Goal: Register for event/course

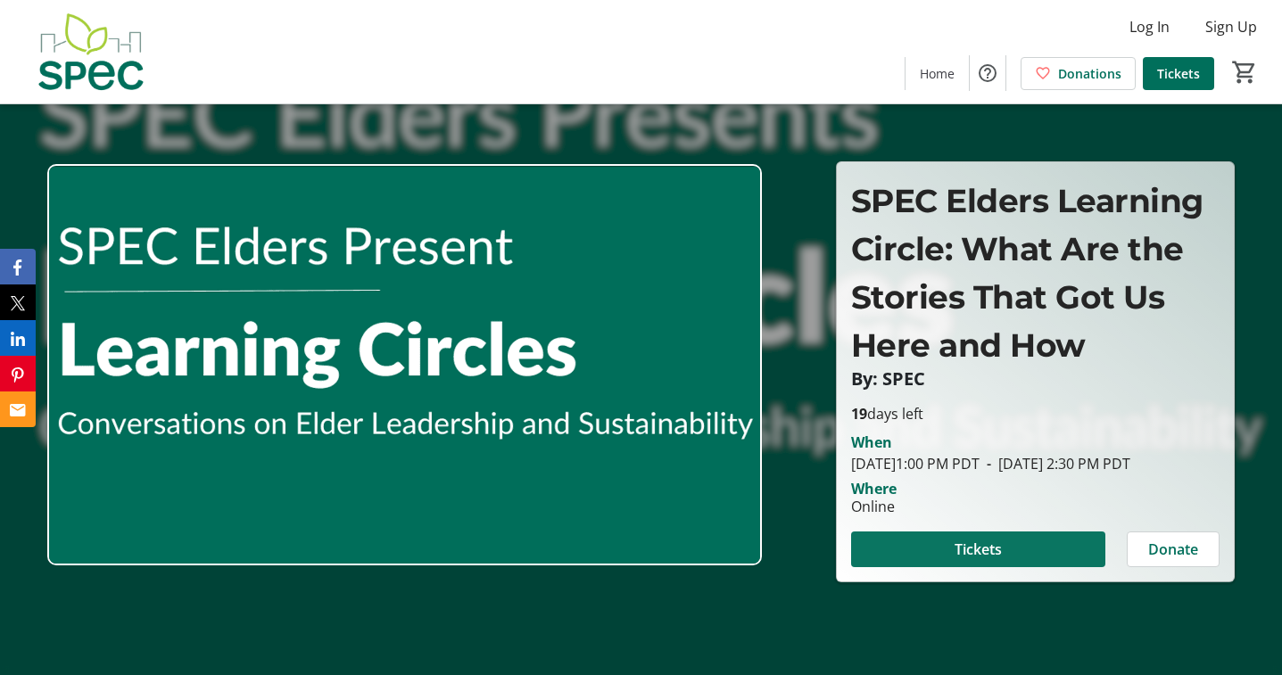
click at [980, 559] on span "Tickets" at bounding box center [977, 549] width 47 height 21
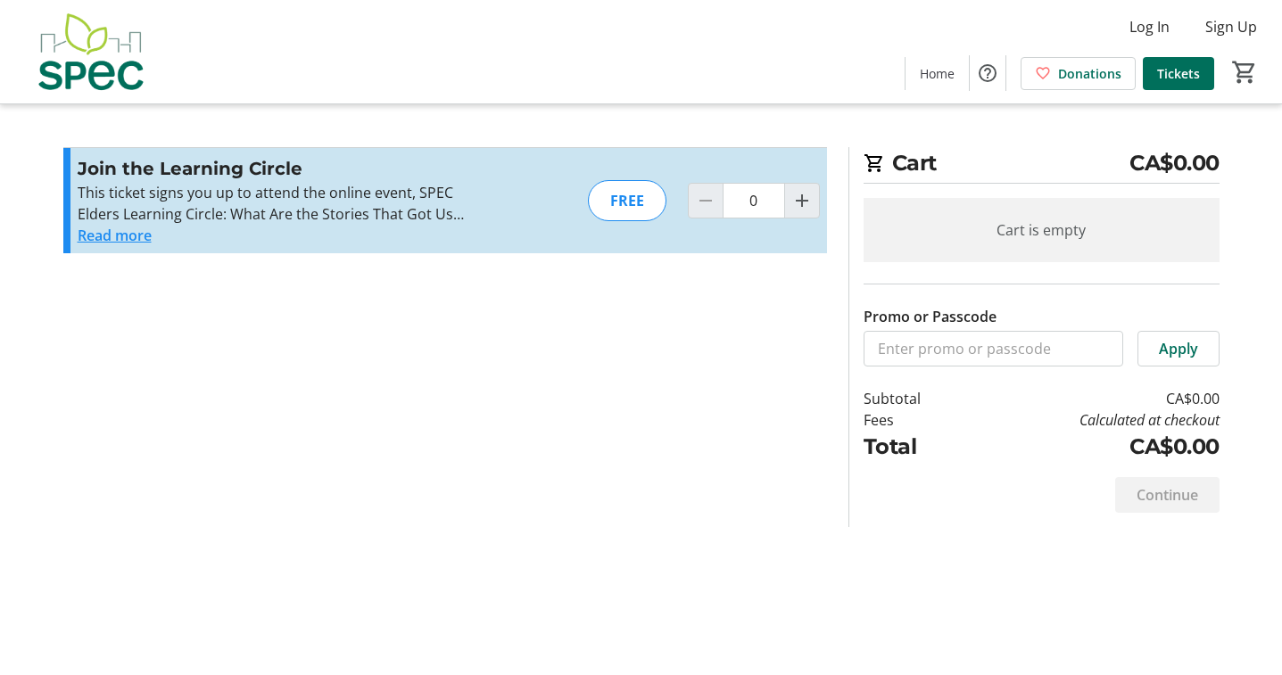
click at [131, 233] on button "Read more" at bounding box center [115, 235] width 74 height 21
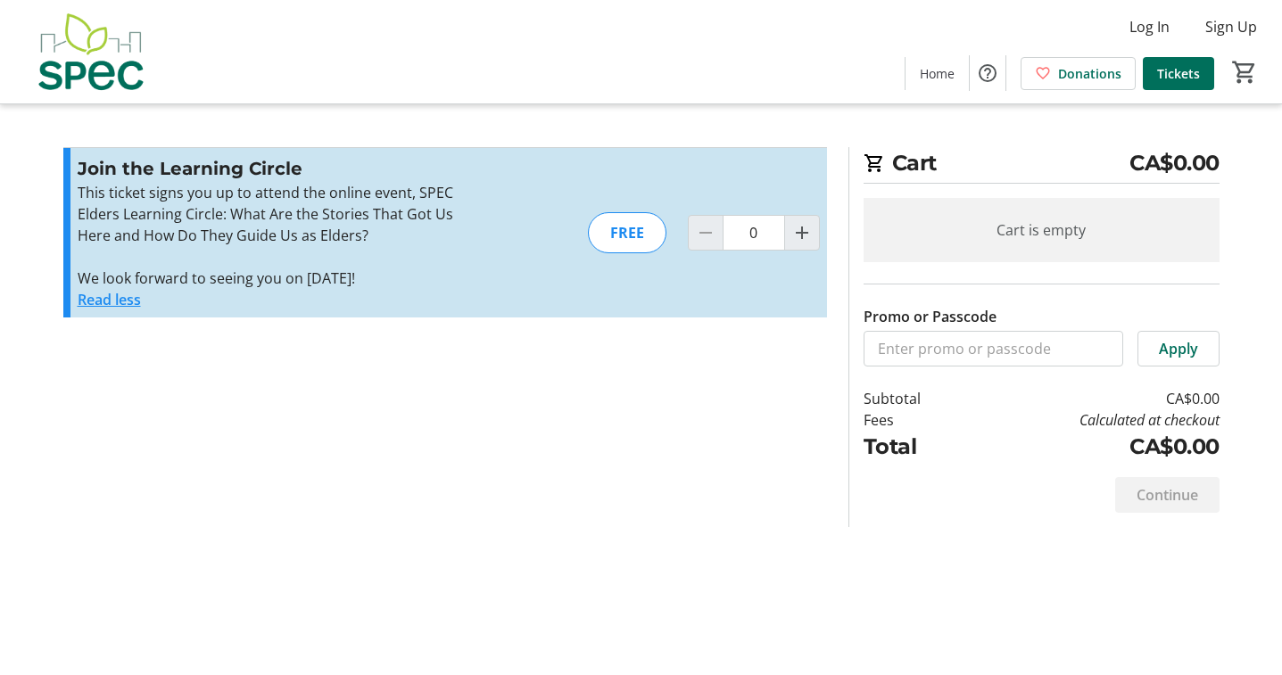
click at [121, 295] on button "Read less" at bounding box center [109, 299] width 63 height 21
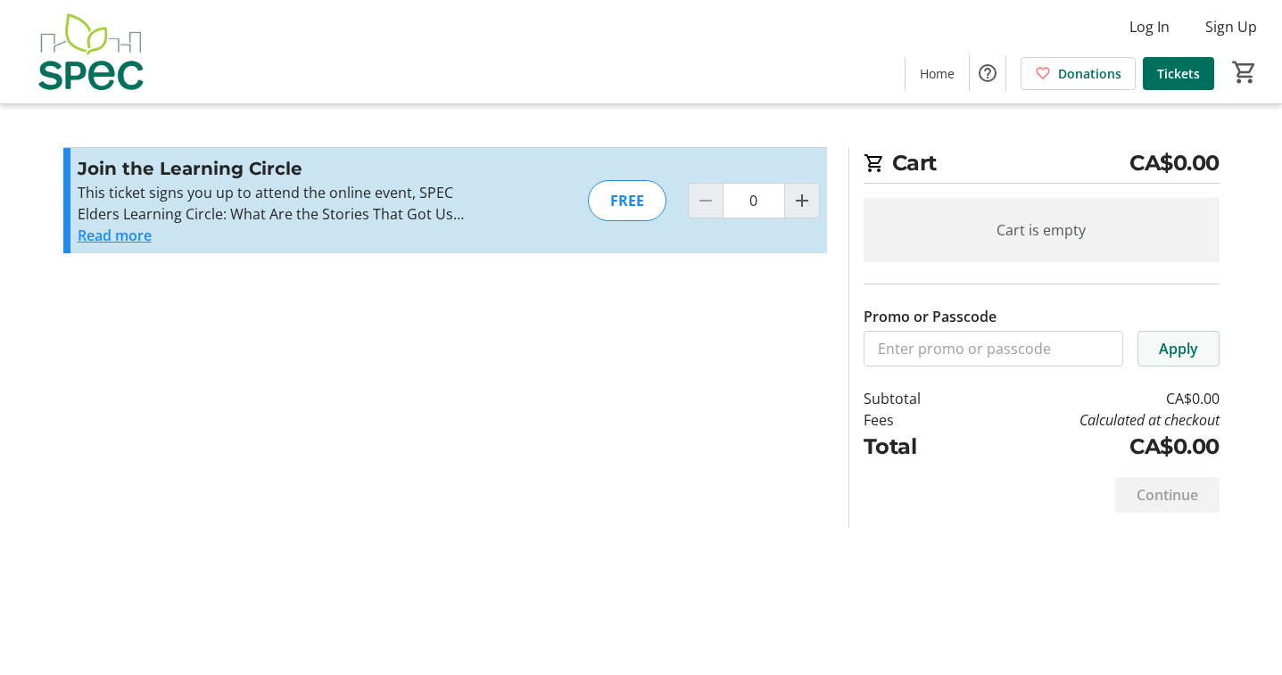
click at [1184, 349] on span "Apply" at bounding box center [1178, 348] width 39 height 21
click at [1164, 491] on div "Continue" at bounding box center [1167, 495] width 104 height 36
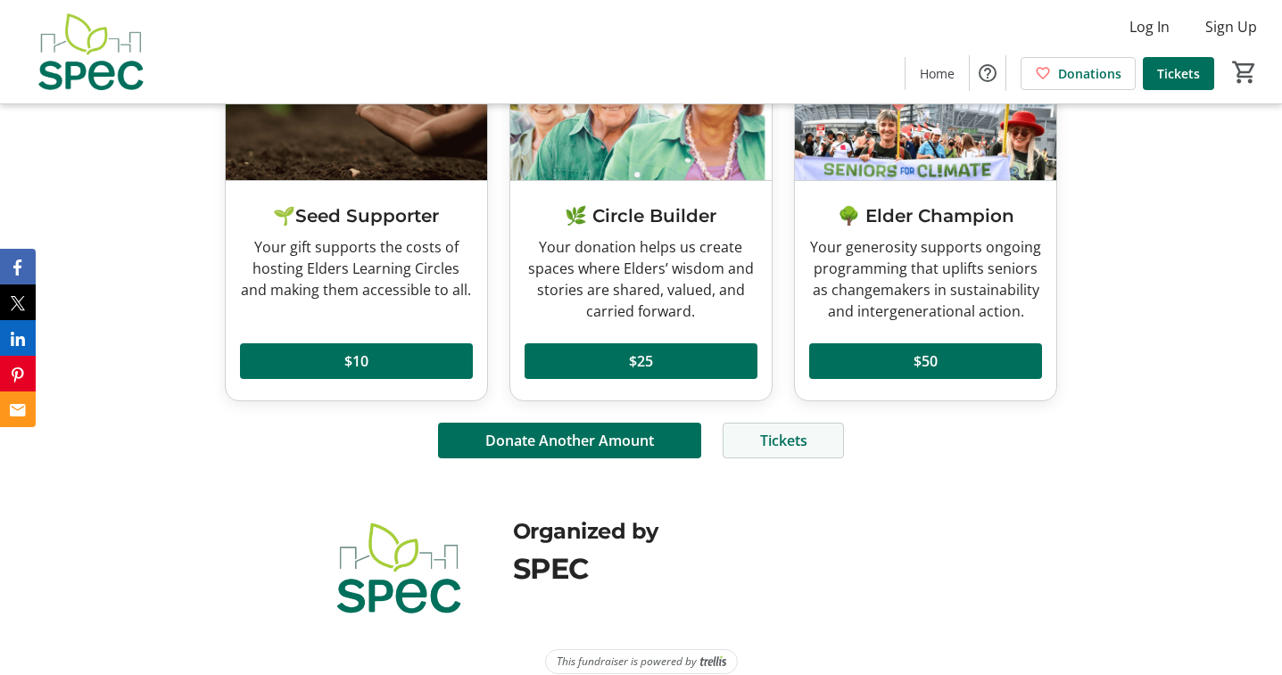
scroll to position [1399, 0]
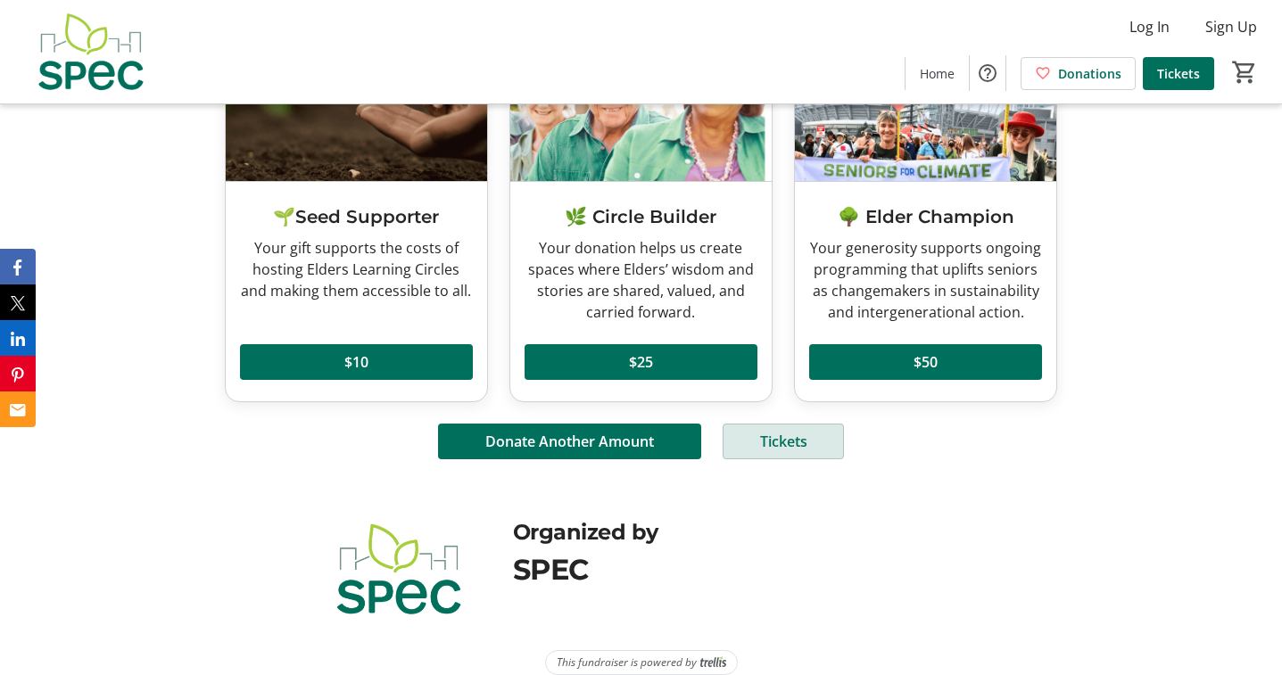
click at [788, 431] on span "Tickets" at bounding box center [783, 441] width 47 height 21
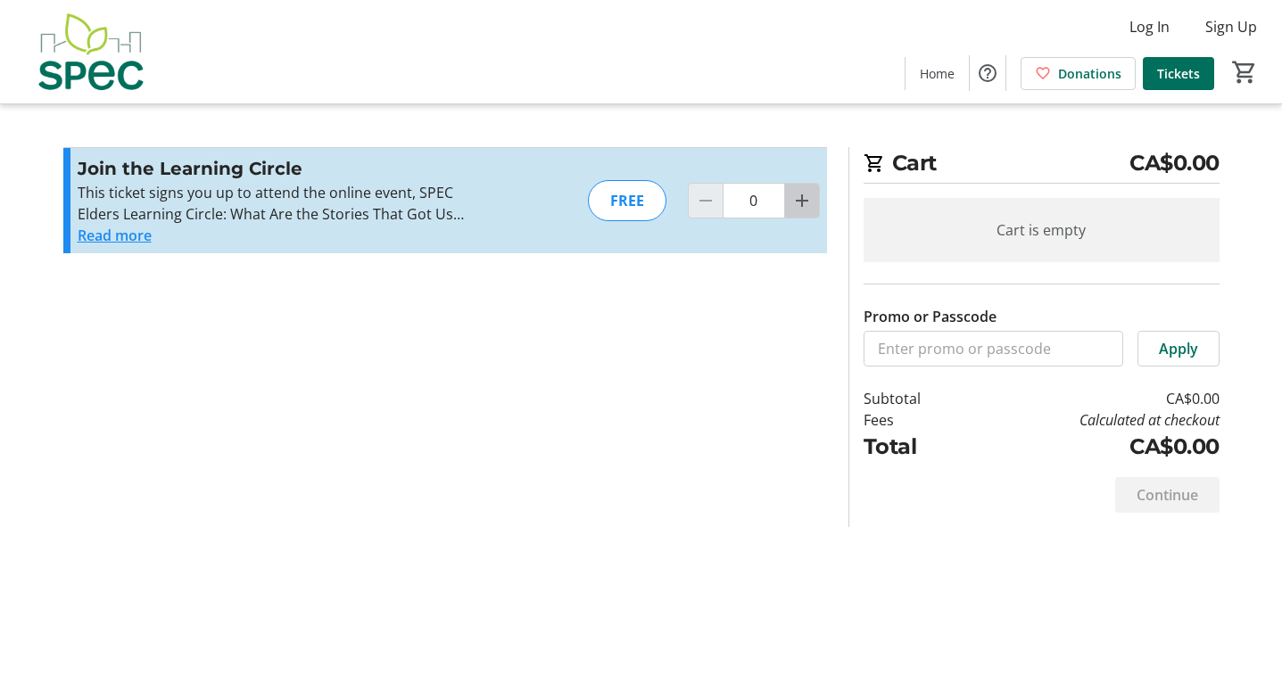
click at [804, 200] on mat-icon "Increment by one" at bounding box center [801, 200] width 21 height 21
type input "1"
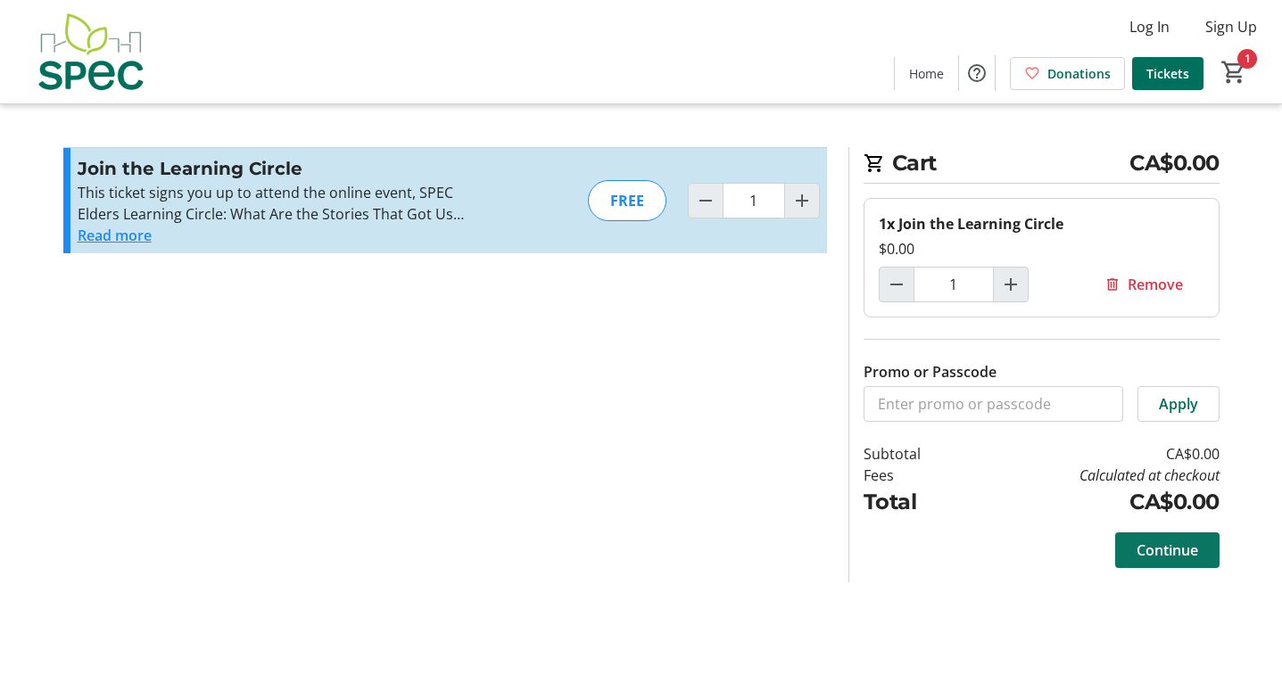
click at [1160, 549] on span "Continue" at bounding box center [1167, 550] width 62 height 21
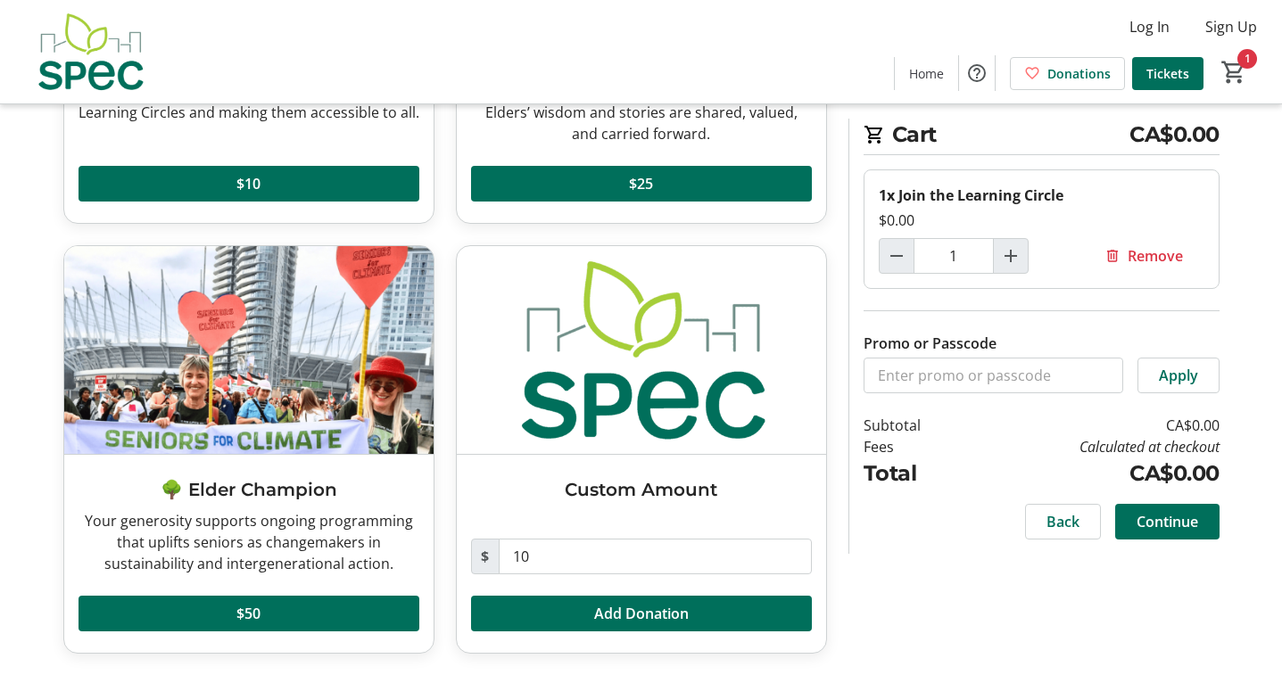
scroll to position [385, 0]
click at [1168, 518] on span "Continue" at bounding box center [1167, 521] width 62 height 21
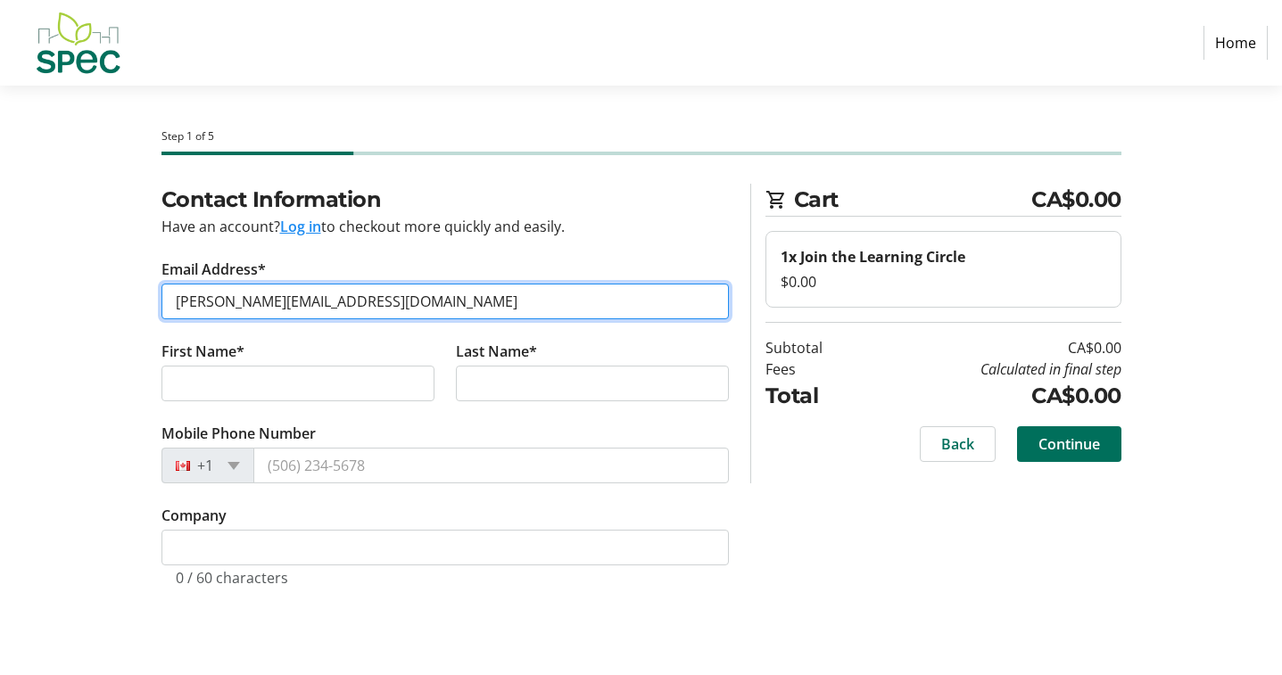
type input "[PERSON_NAME][EMAIL_ADDRESS][DOMAIN_NAME]"
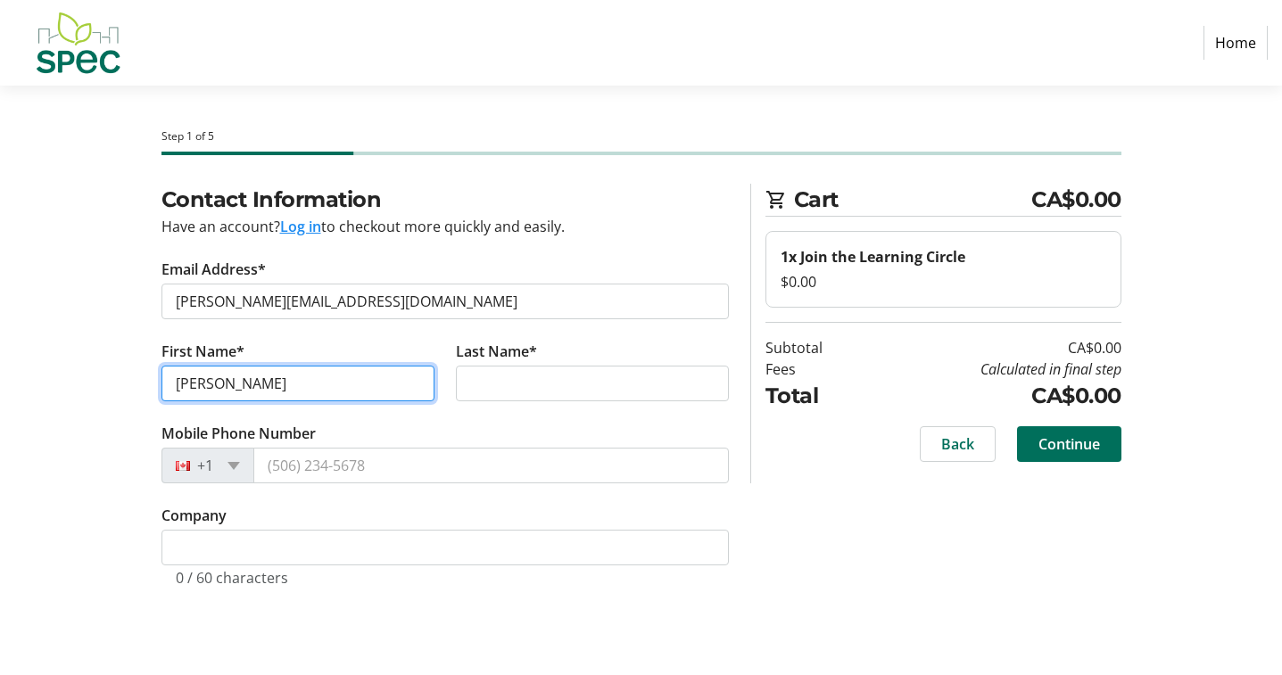
type input "[PERSON_NAME]"
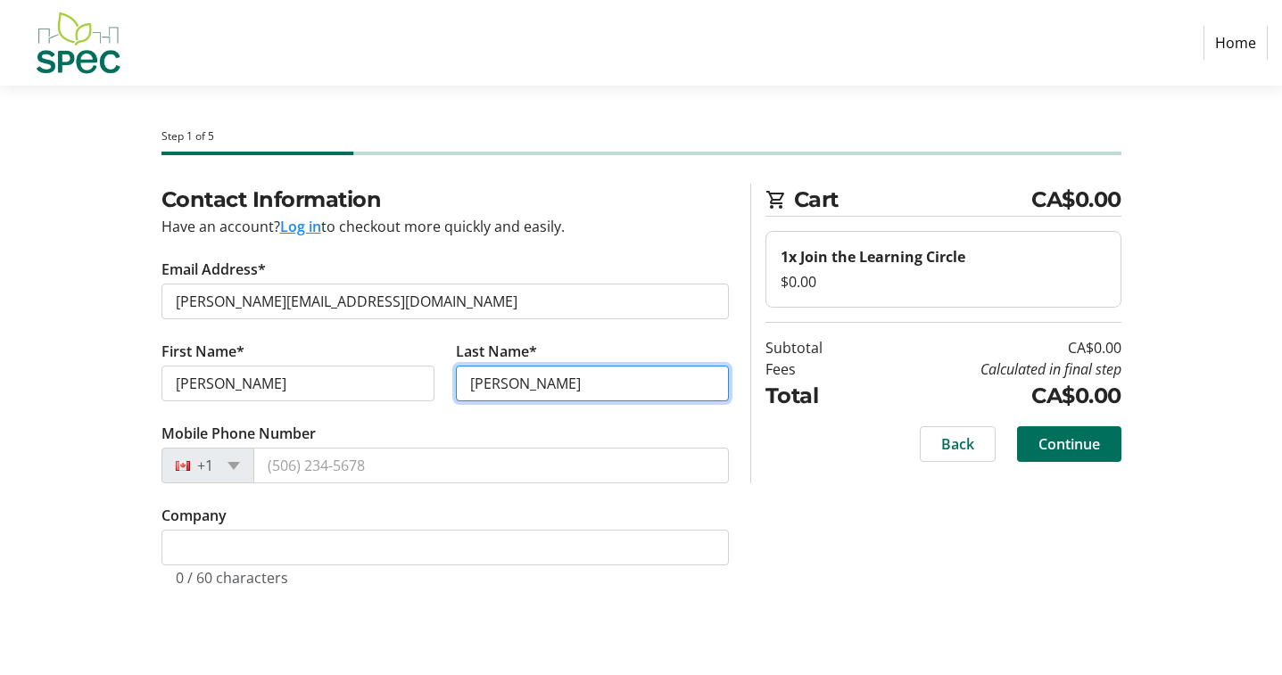
type input "[PERSON_NAME]"
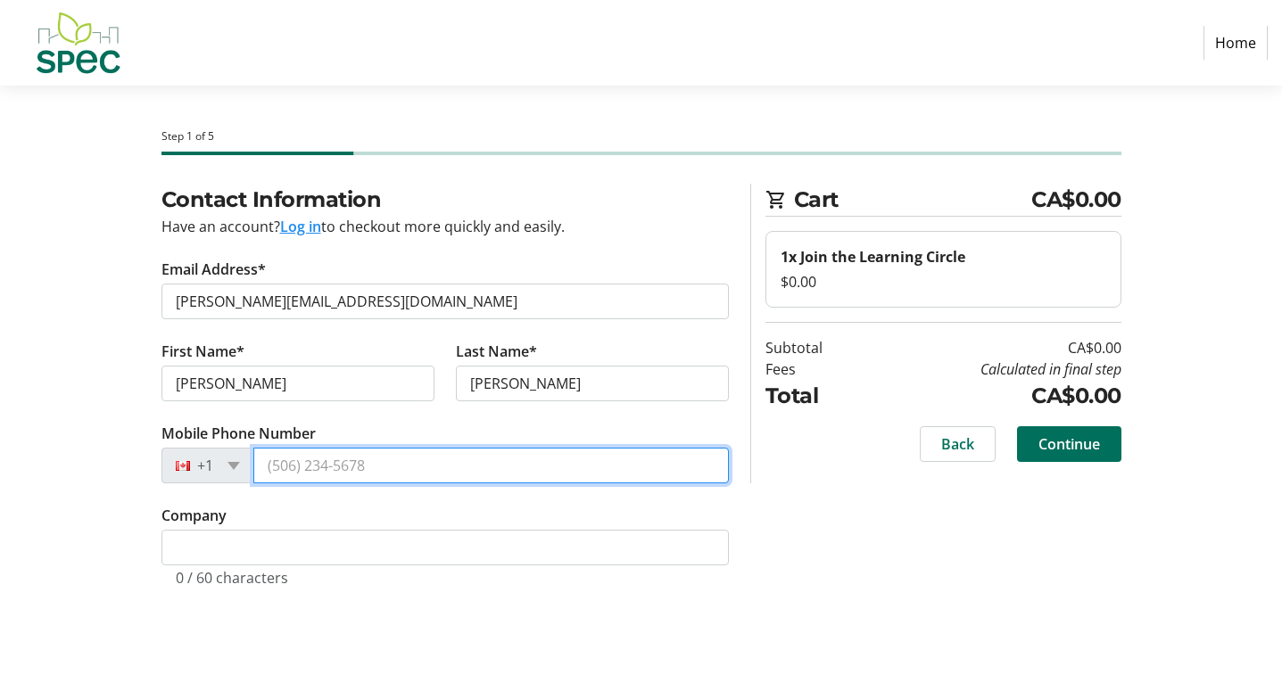
drag, startPoint x: 368, startPoint y: 465, endPoint x: 269, endPoint y: 466, distance: 99.0
type input "[PHONE_NUMBER]"
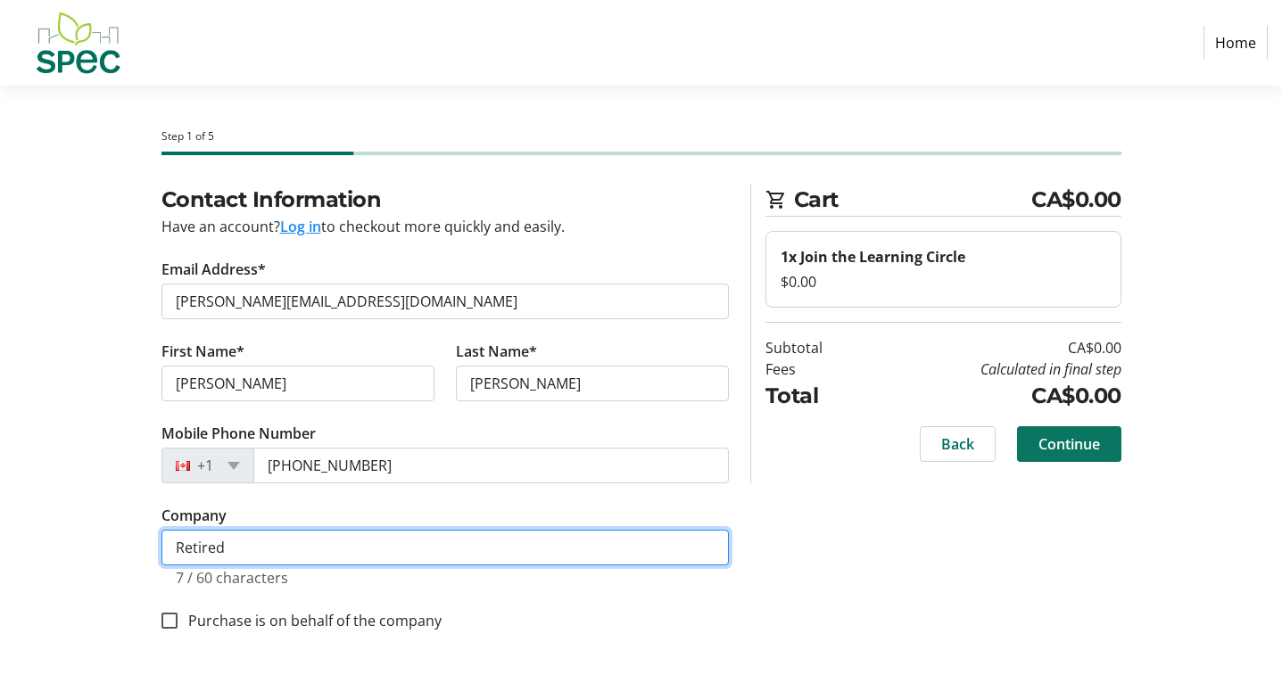
type input "Retired"
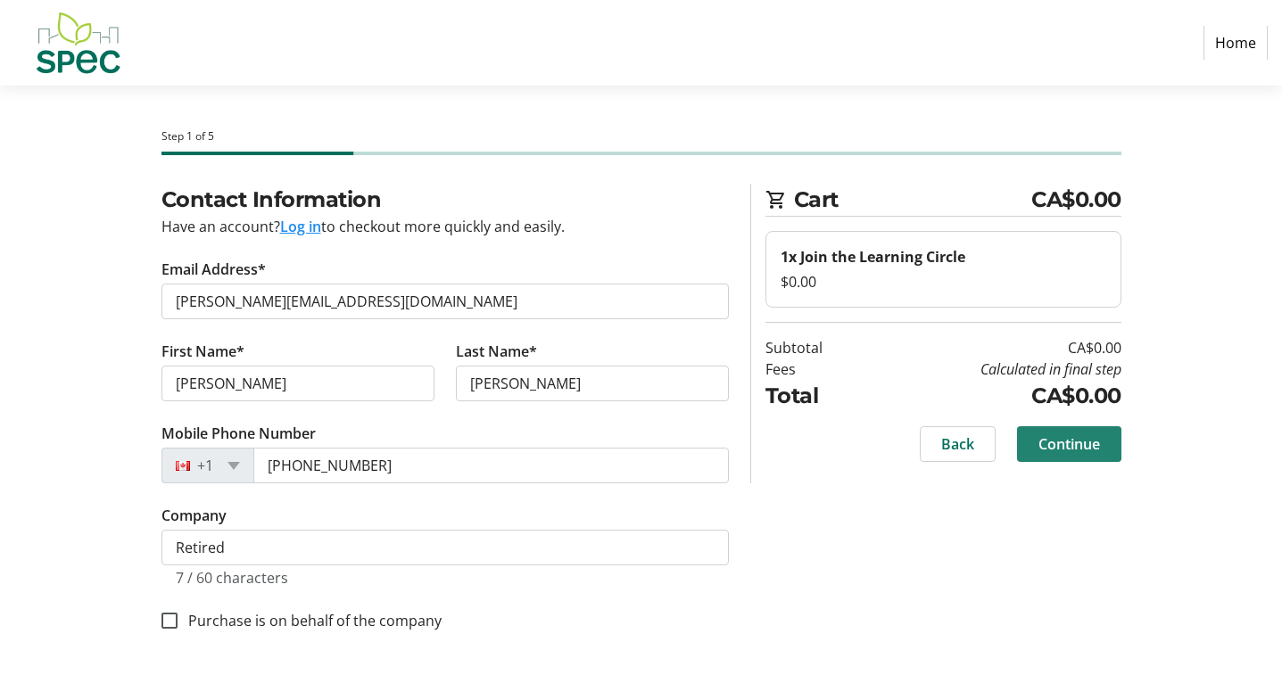
click at [1052, 441] on span "Continue" at bounding box center [1069, 443] width 62 height 21
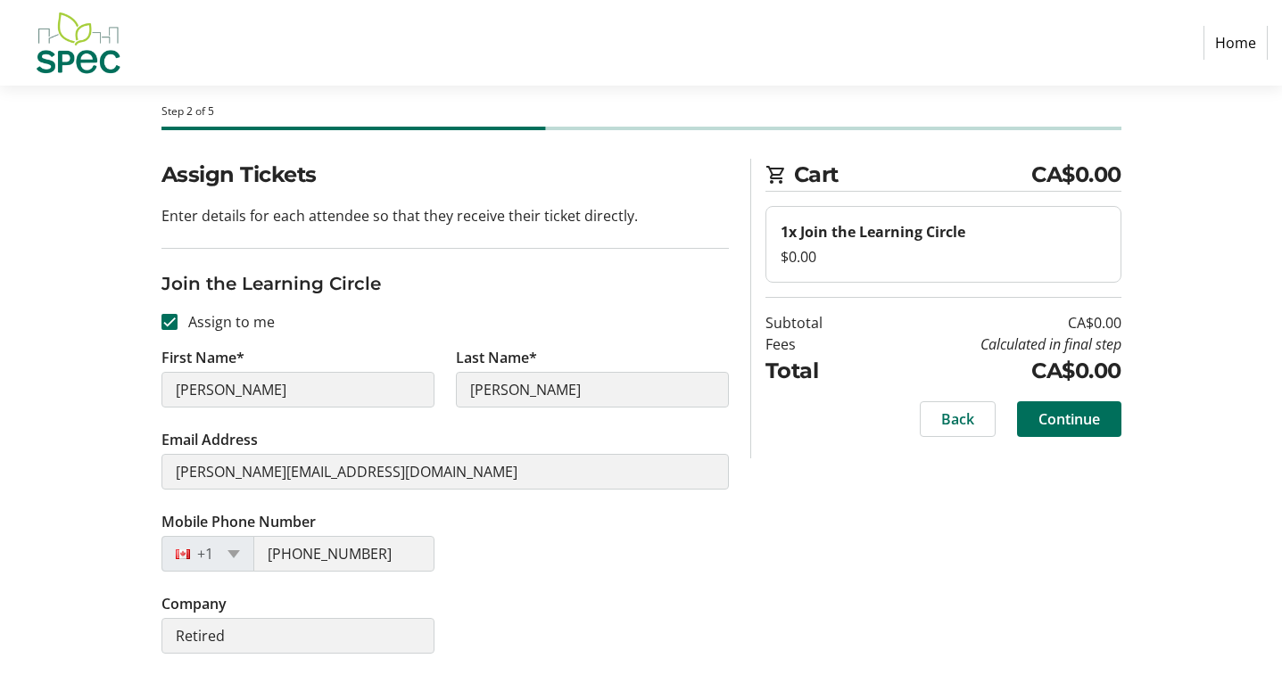
scroll to position [25, 0]
click at [1066, 417] on span "Continue" at bounding box center [1069, 419] width 62 height 21
click at [1066, 417] on div "Back Continue" at bounding box center [943, 419] width 356 height 36
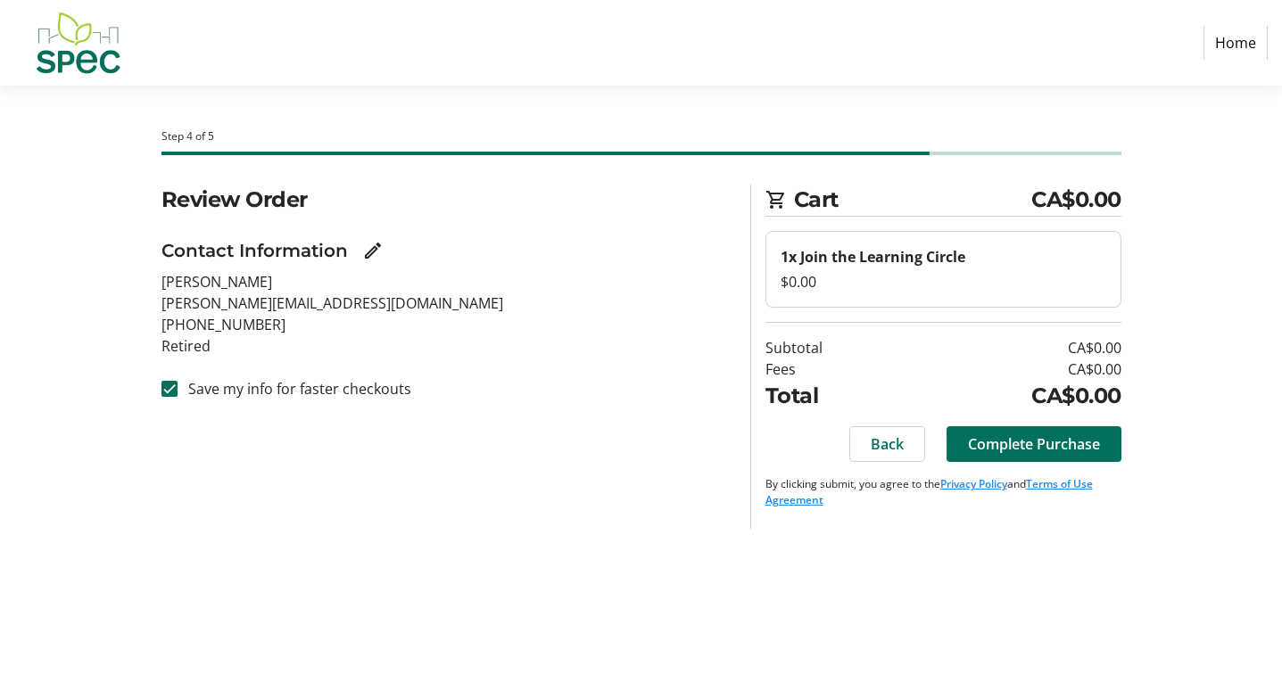
click at [971, 483] on link "Privacy Policy" at bounding box center [973, 483] width 67 height 15
